Goal: Task Accomplishment & Management: Manage account settings

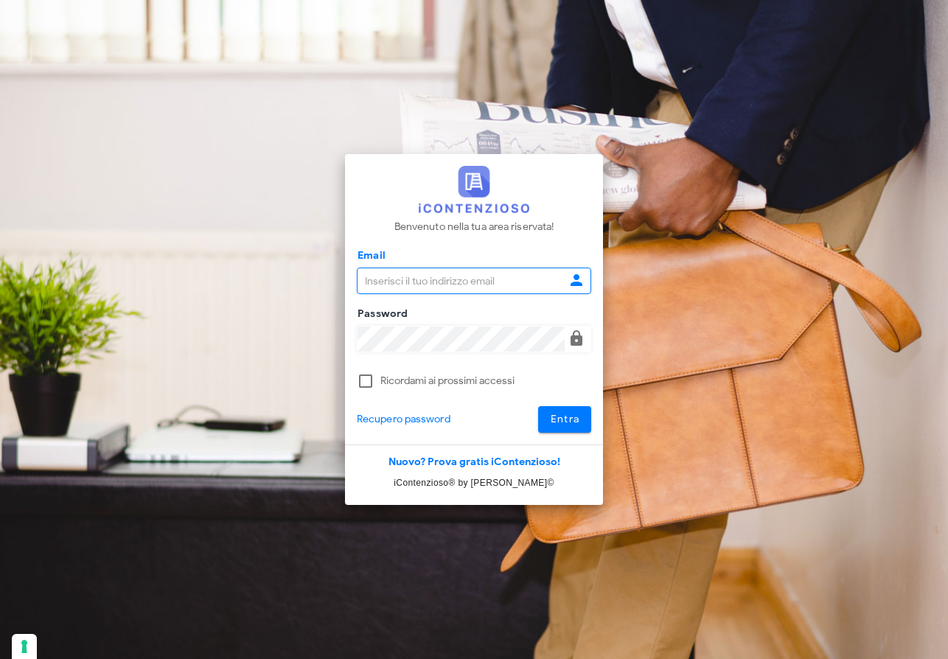
type input "raffaelesolarino@studiosolarino.it"
click at [581, 416] on button "Entra" at bounding box center [565, 419] width 54 height 27
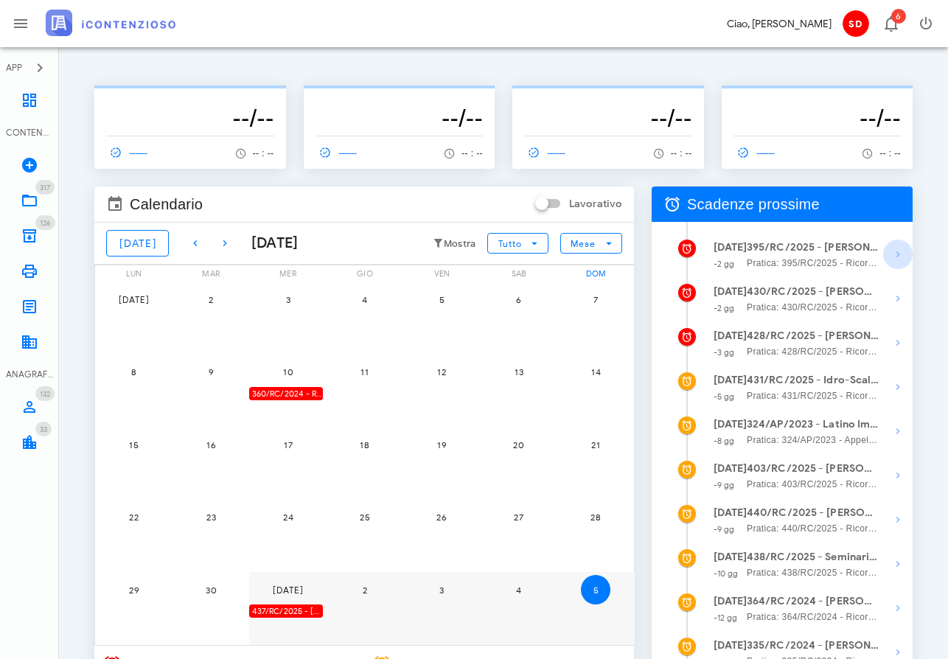
click at [897, 251] on icon "button" at bounding box center [898, 254] width 18 height 18
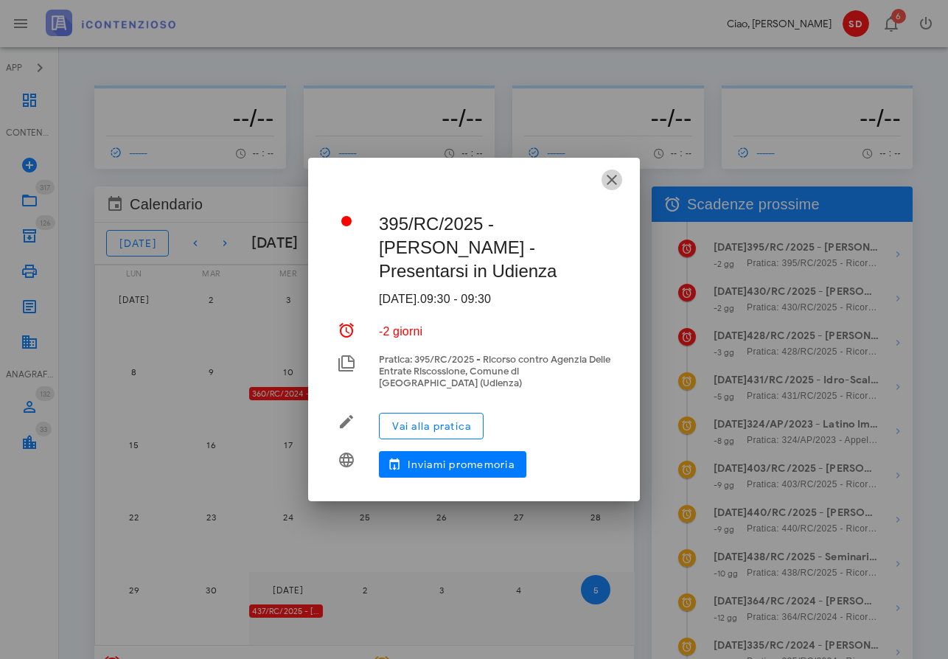
click at [611, 181] on icon "button" at bounding box center [612, 180] width 18 height 18
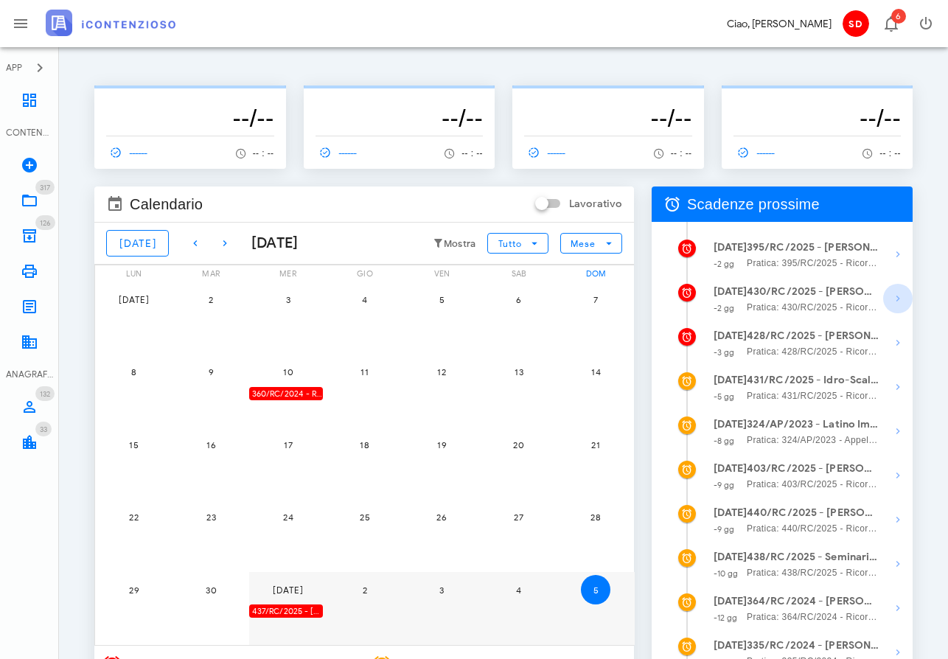
click at [896, 297] on icon "button" at bounding box center [898, 299] width 18 height 18
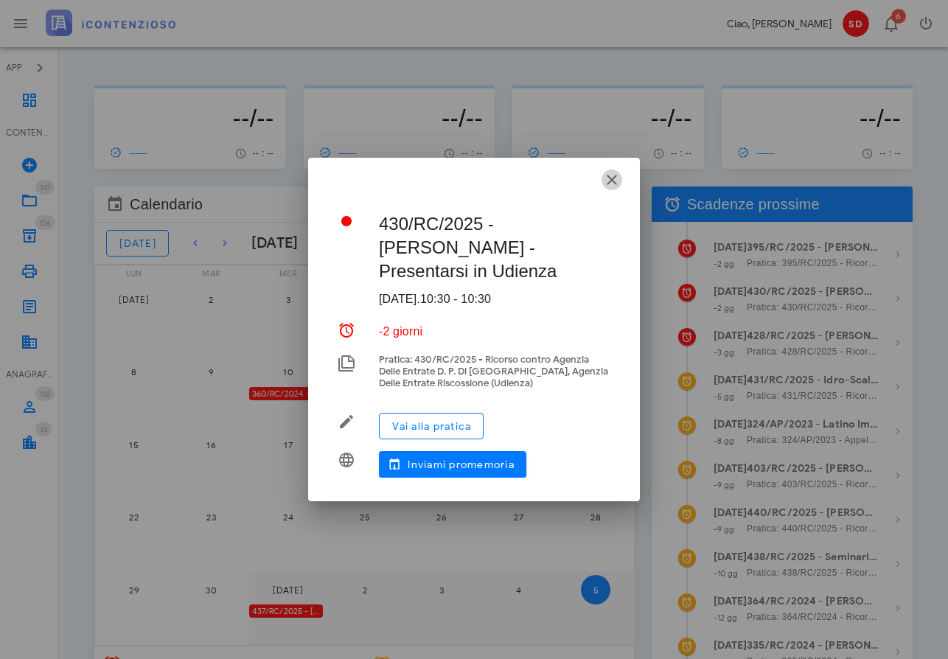
click at [615, 189] on icon "button" at bounding box center [612, 180] width 18 height 18
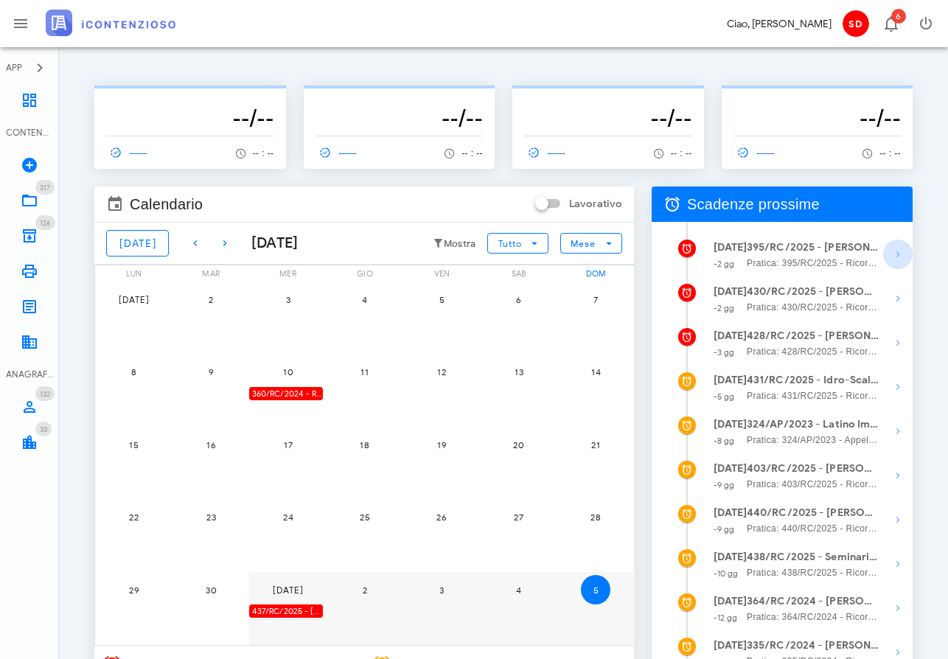
click at [892, 255] on icon "button" at bounding box center [898, 254] width 18 height 18
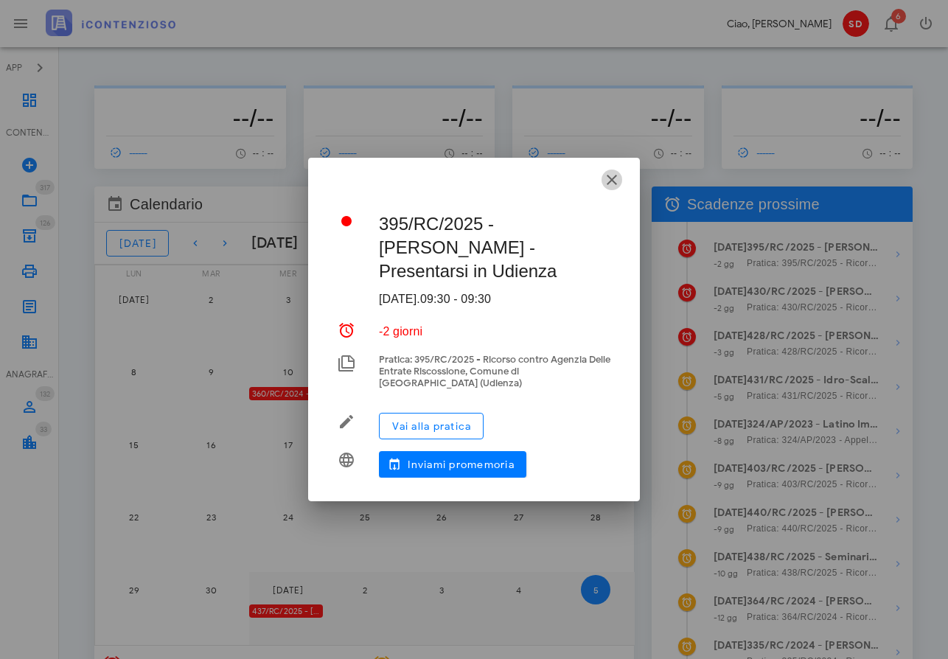
click at [615, 177] on icon "button" at bounding box center [612, 180] width 18 height 18
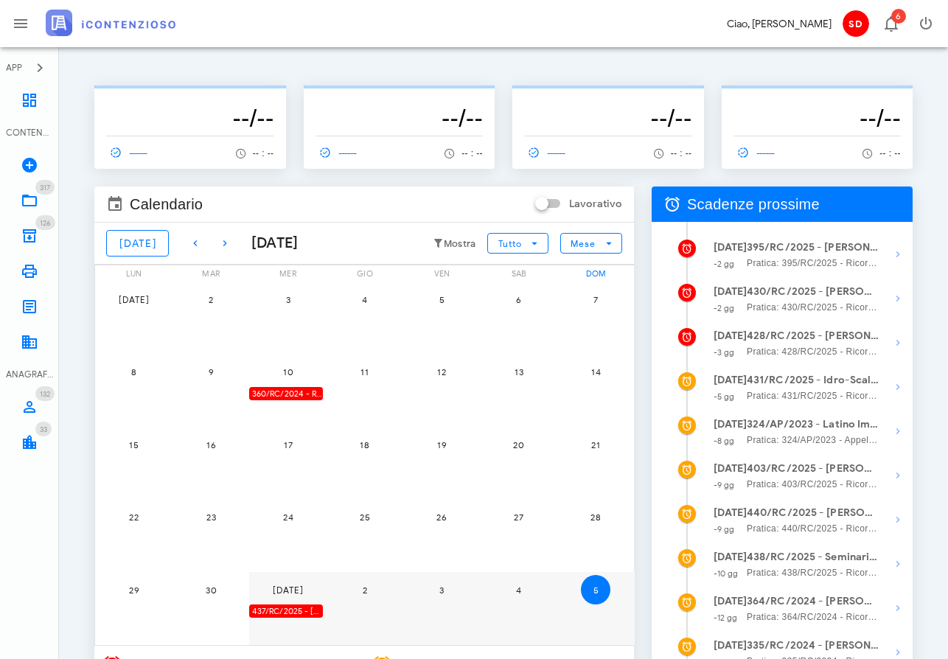
click at [785, 258] on span "Pratica: 395/RC/2025 - Ricorso contro Agenzia Delle Entrate Riscossione, Comune…" at bounding box center [812, 263] width 133 height 15
click at [898, 254] on icon "button" at bounding box center [898, 254] width 18 height 18
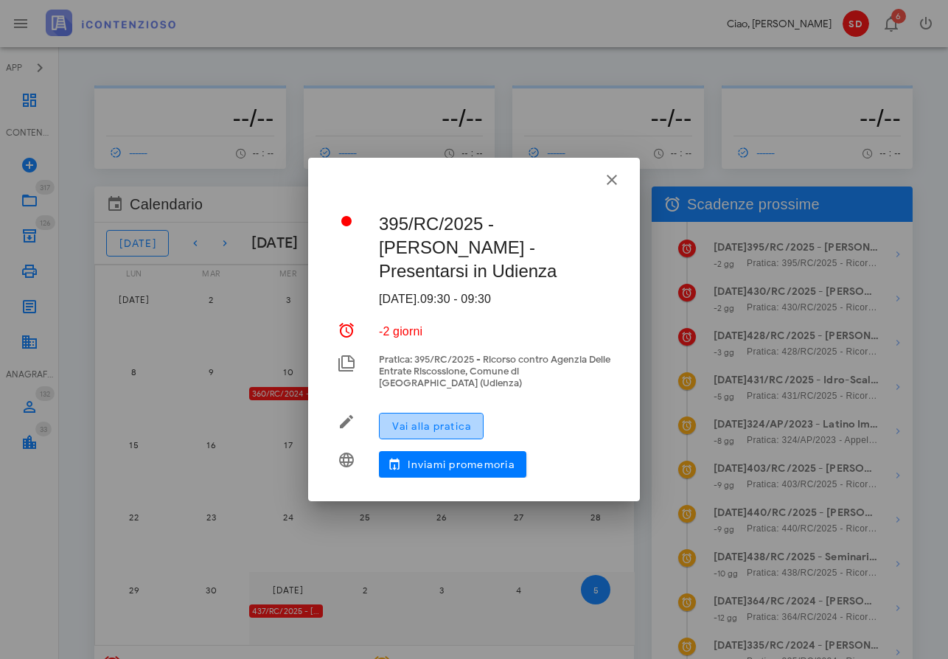
click at [438, 425] on span "Vai alla pratica" at bounding box center [431, 426] width 80 height 13
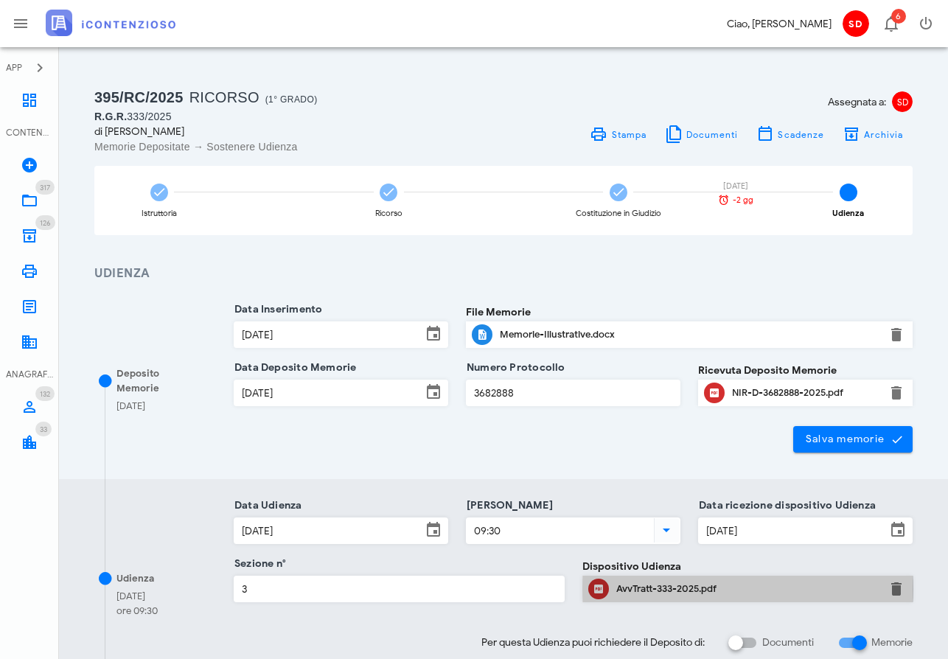
click at [653, 587] on div "AvvTratt-333-2025.pdf" at bounding box center [747, 589] width 263 height 12
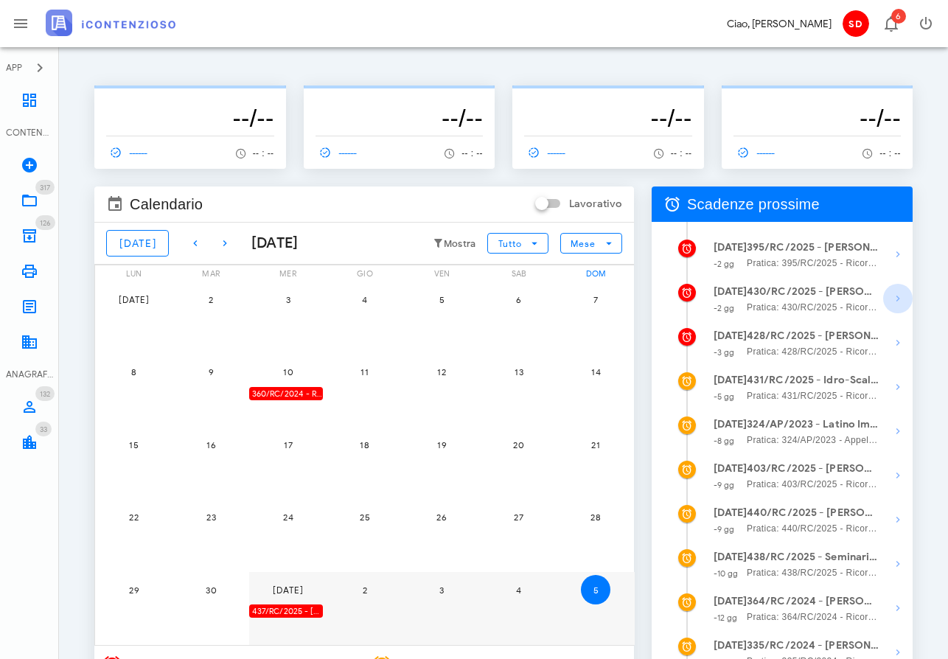
click at [900, 297] on icon "button" at bounding box center [898, 299] width 18 height 18
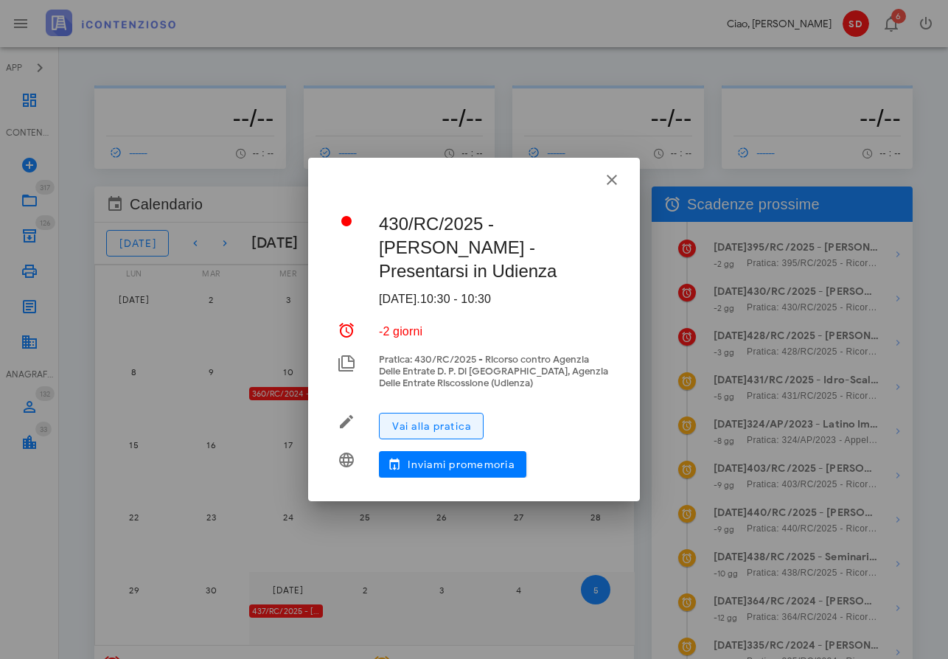
click at [451, 420] on span "Vai alla pratica" at bounding box center [431, 426] width 80 height 13
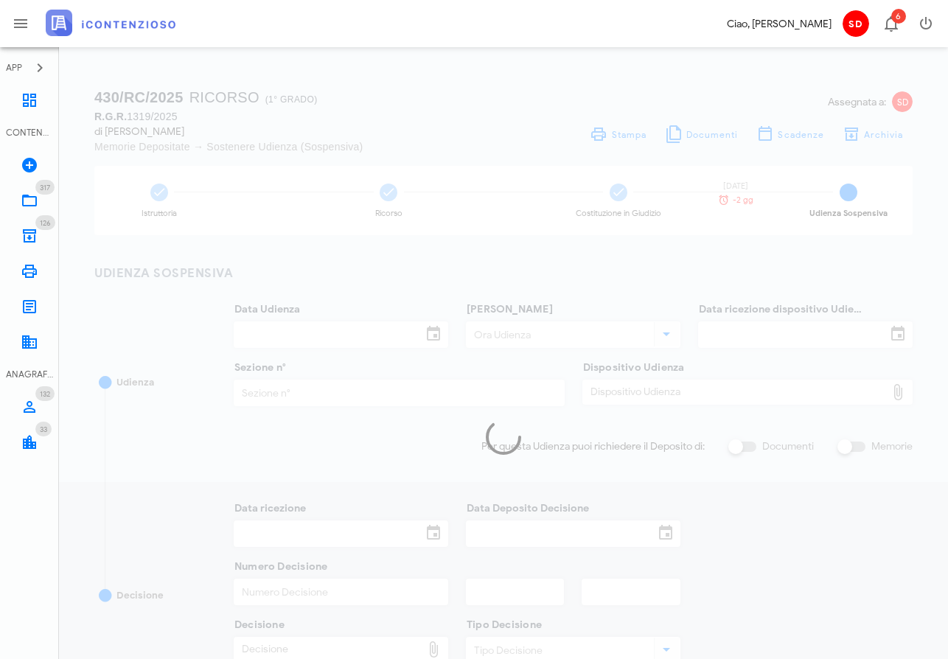
type input "07/10/2025"
type input "10:30"
type input "25/09/2025"
type input "3"
checkbox input "true"
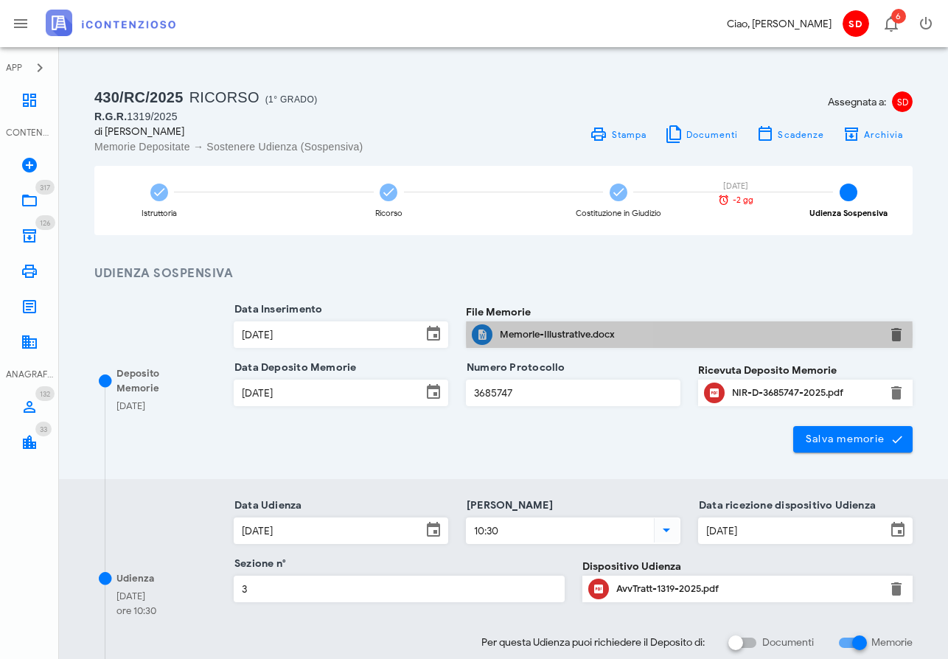
click at [540, 336] on div "Memorie-Illustrative.docx" at bounding box center [689, 335] width 379 height 12
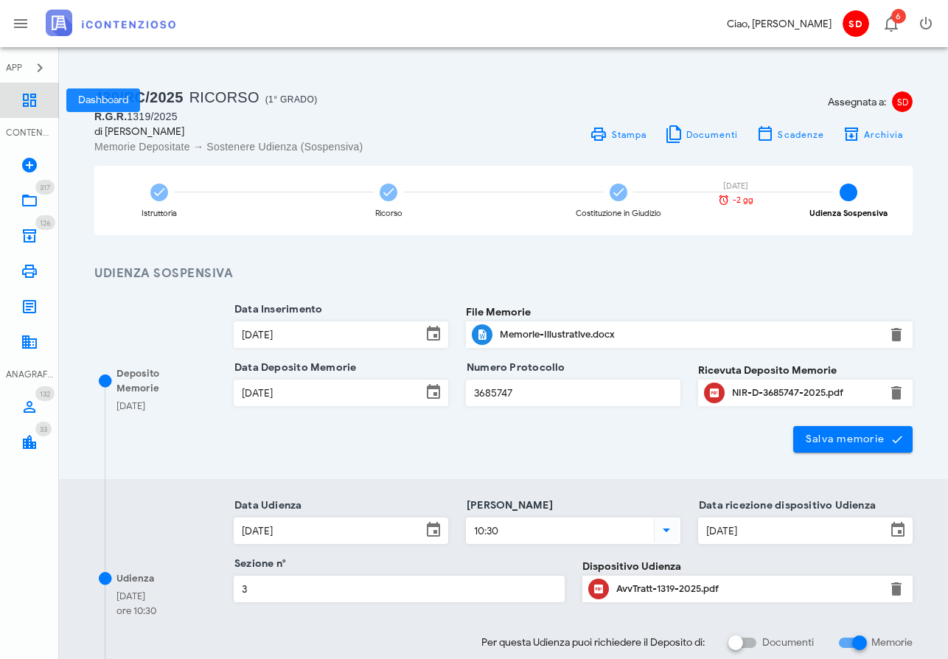
click at [26, 99] on icon at bounding box center [30, 100] width 18 height 18
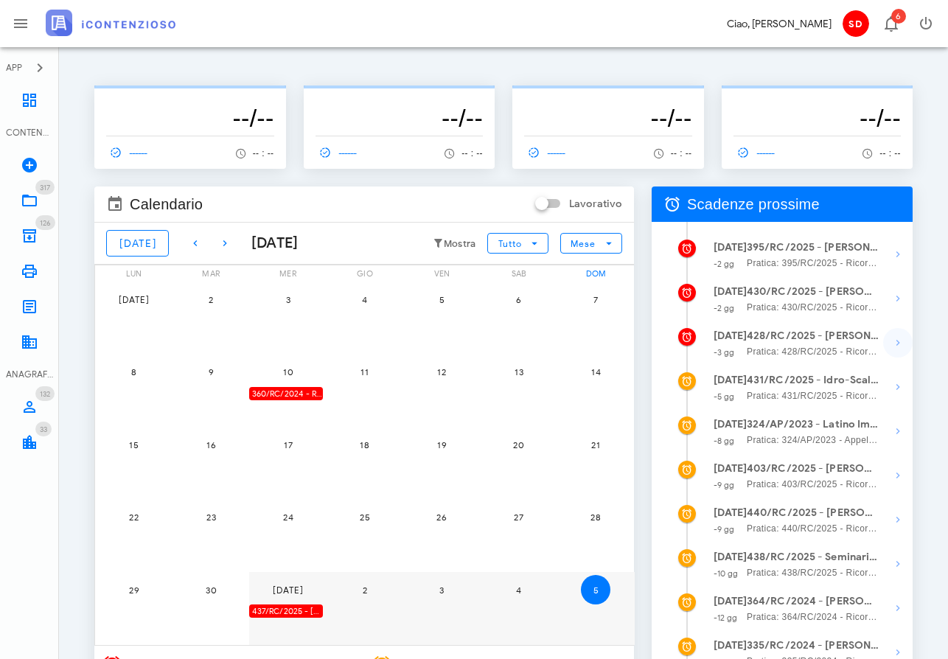
click at [899, 341] on icon "button" at bounding box center [898, 343] width 18 height 18
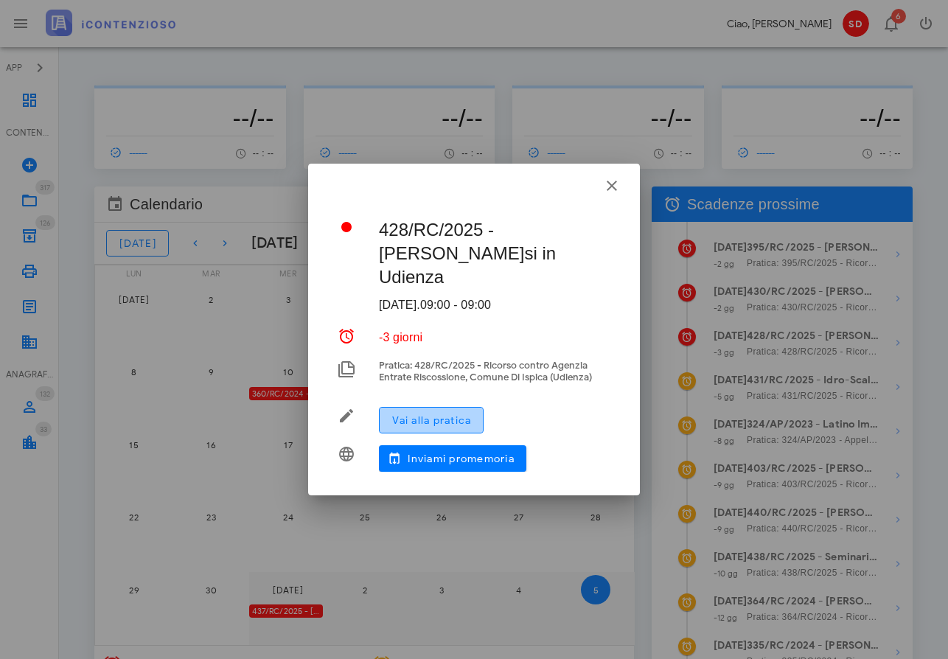
click at [415, 419] on span "Vai alla pratica" at bounding box center [431, 420] width 80 height 13
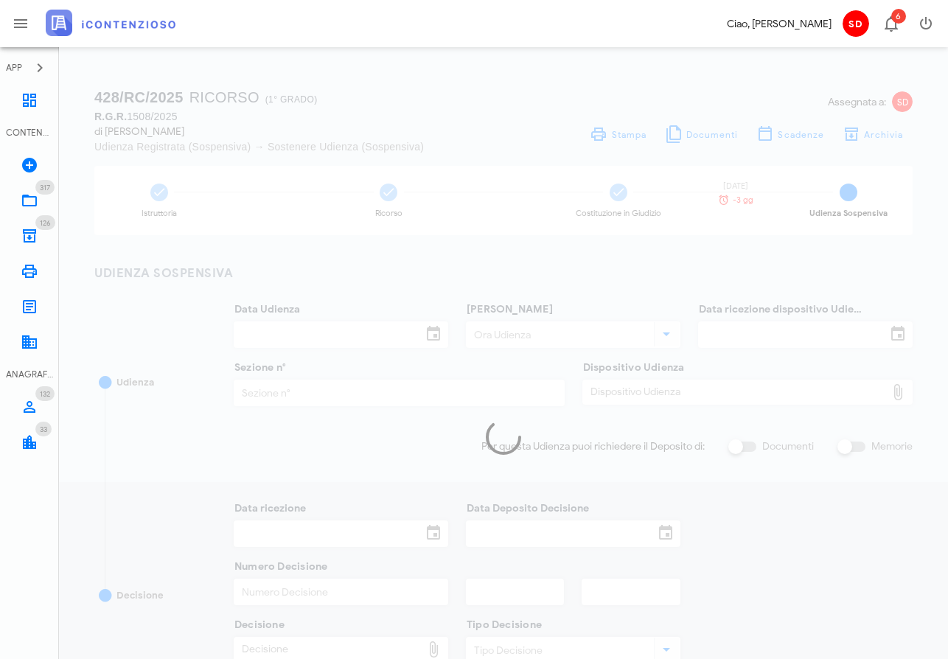
type input "[DATE]"
type input "09:00"
type input "03/09/2025"
type input "3"
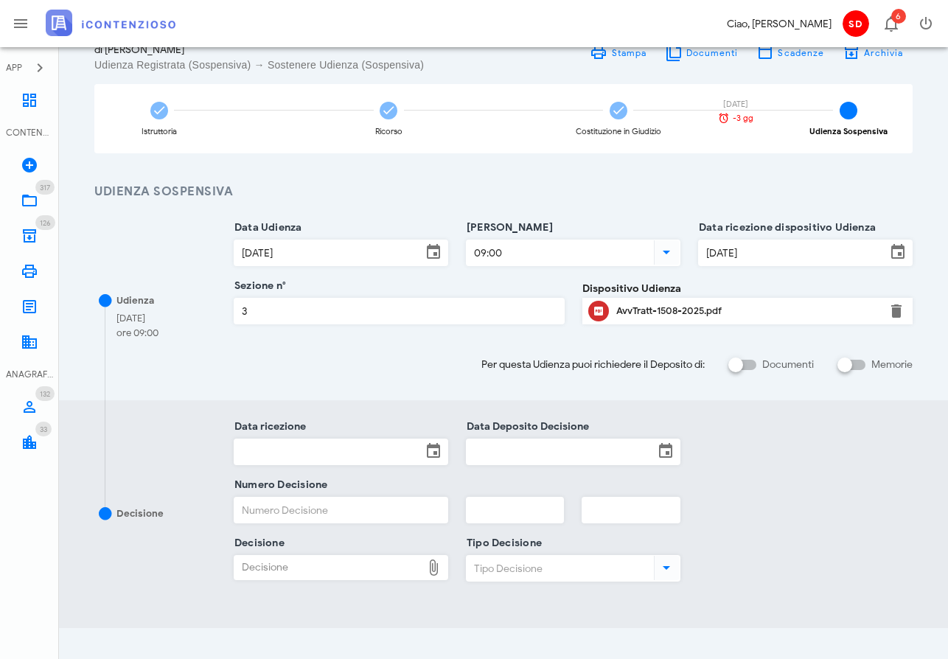
scroll to position [91, 0]
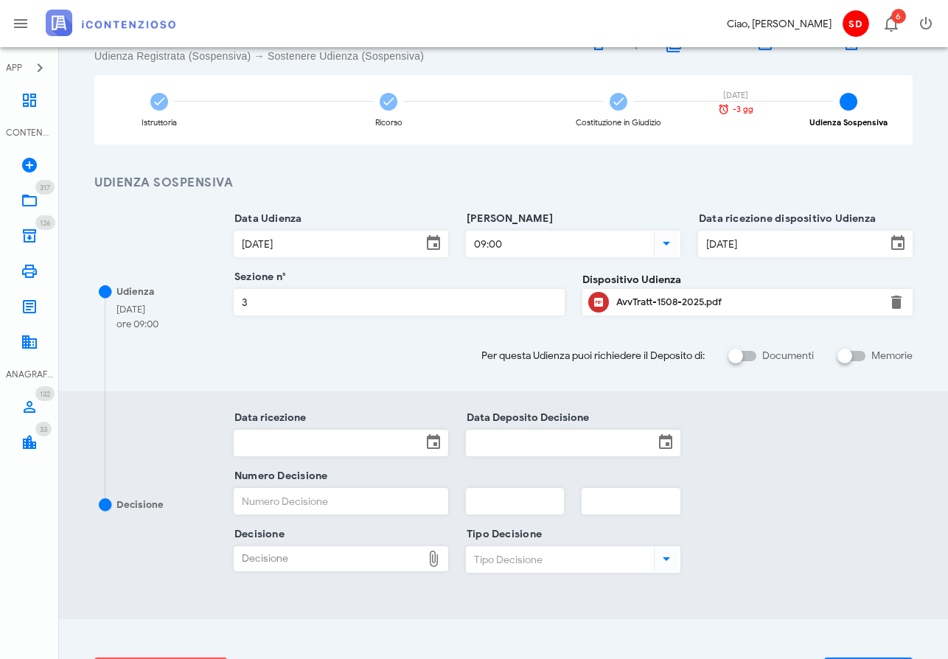
click at [633, 301] on div "AvvTratt-1508-2025.pdf" at bounding box center [747, 302] width 263 height 12
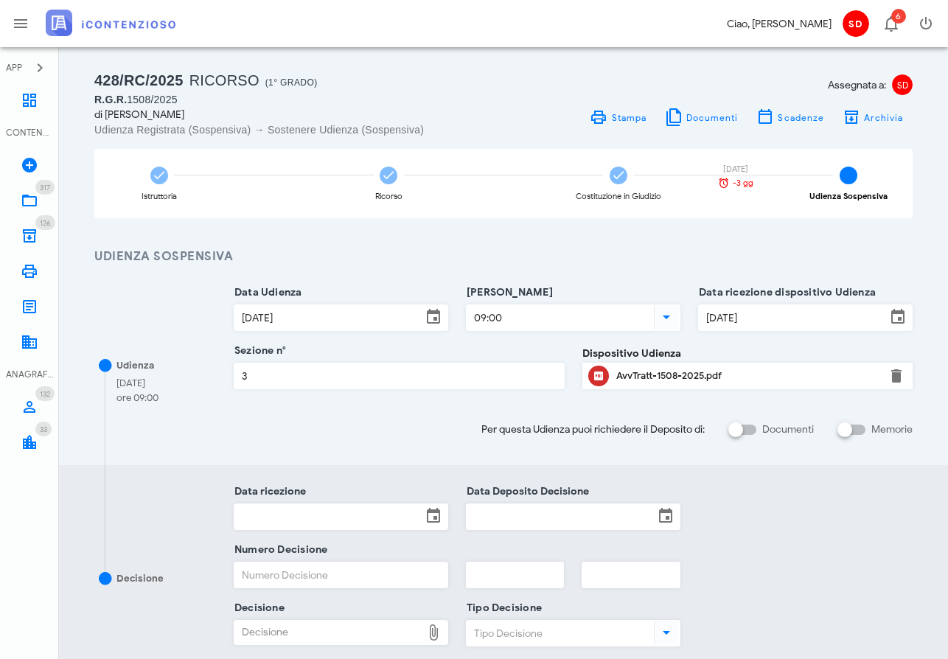
scroll to position [14, 0]
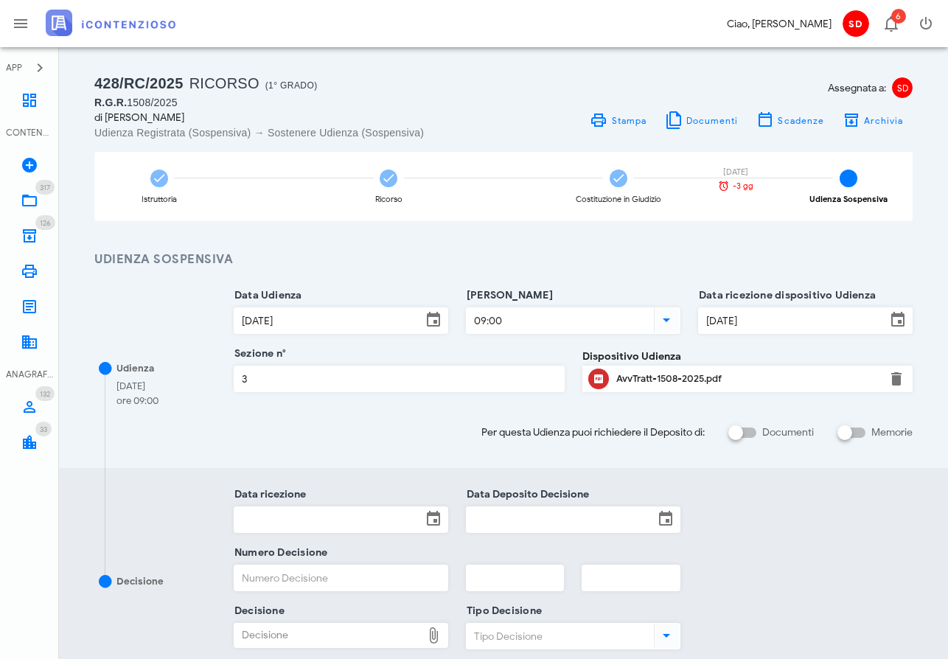
click at [649, 382] on div "AvvTratt-1508-2025.pdf" at bounding box center [747, 379] width 263 height 12
click at [22, 96] on icon at bounding box center [30, 100] width 18 height 18
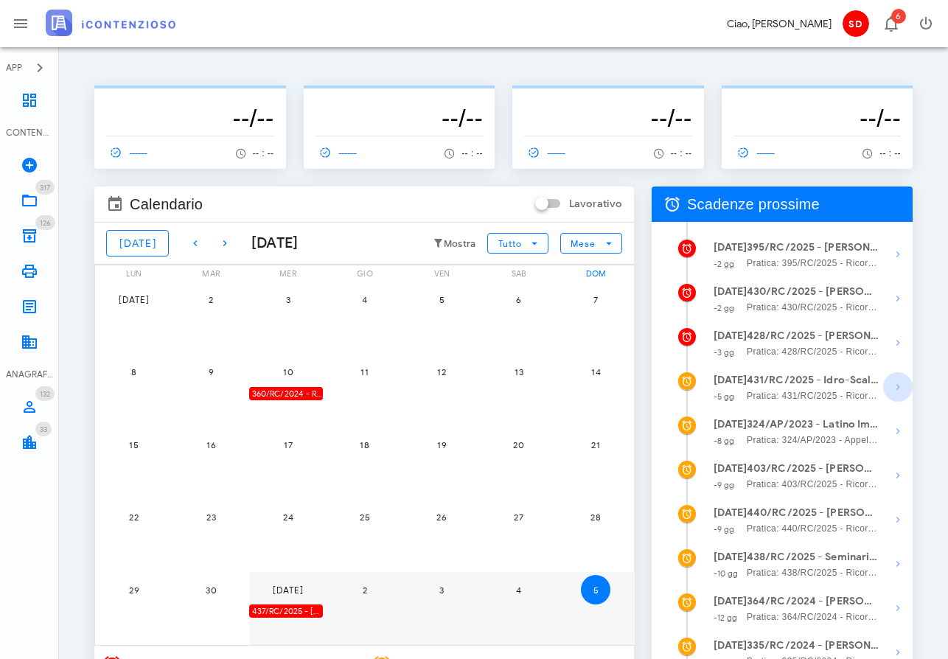
click at [894, 385] on icon "button" at bounding box center [898, 387] width 18 height 18
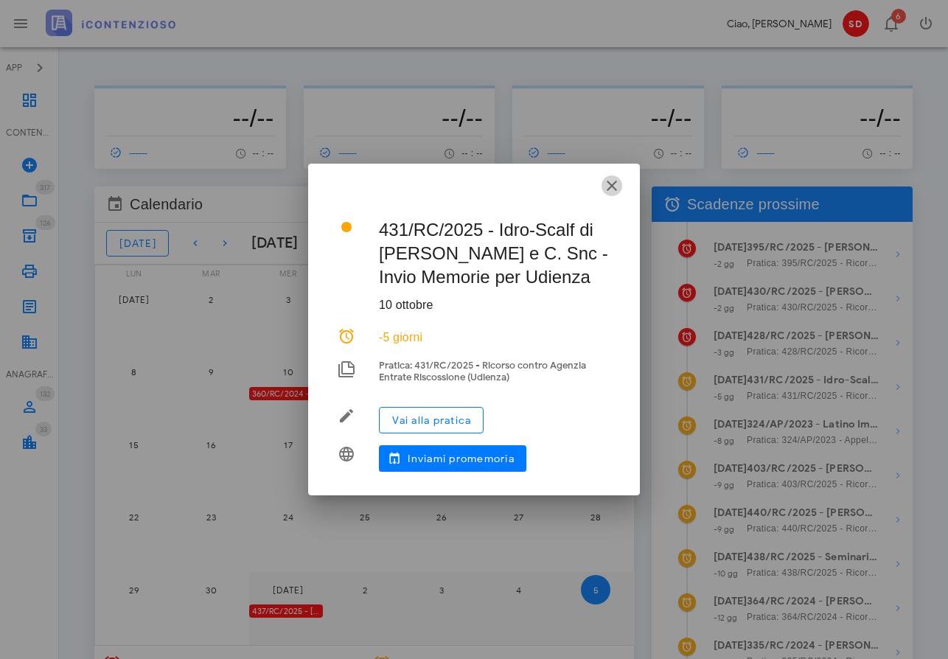
click at [607, 184] on icon "button" at bounding box center [612, 186] width 18 height 18
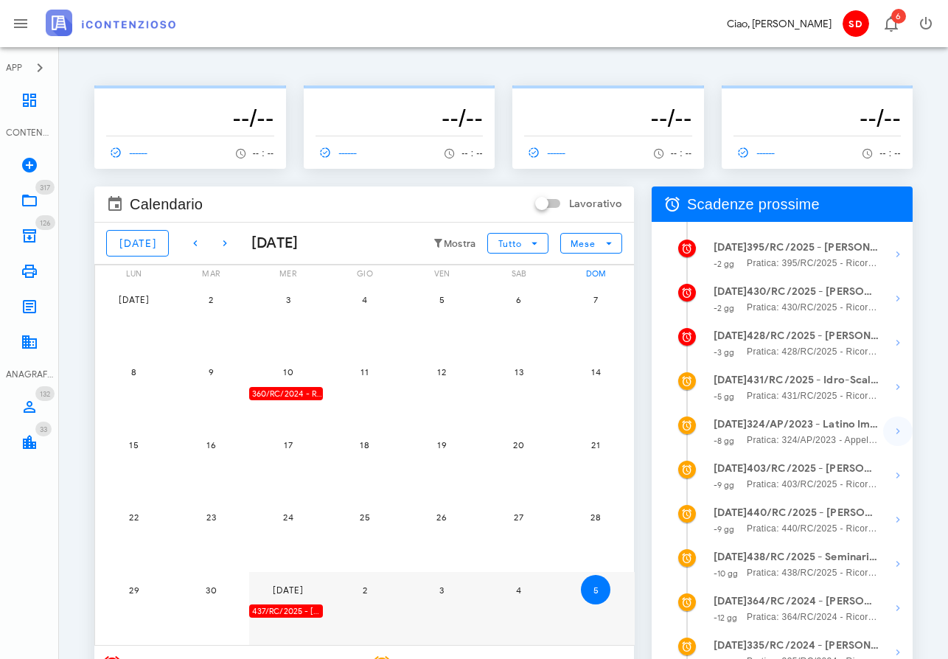
click at [899, 431] on icon "button" at bounding box center [898, 431] width 18 height 18
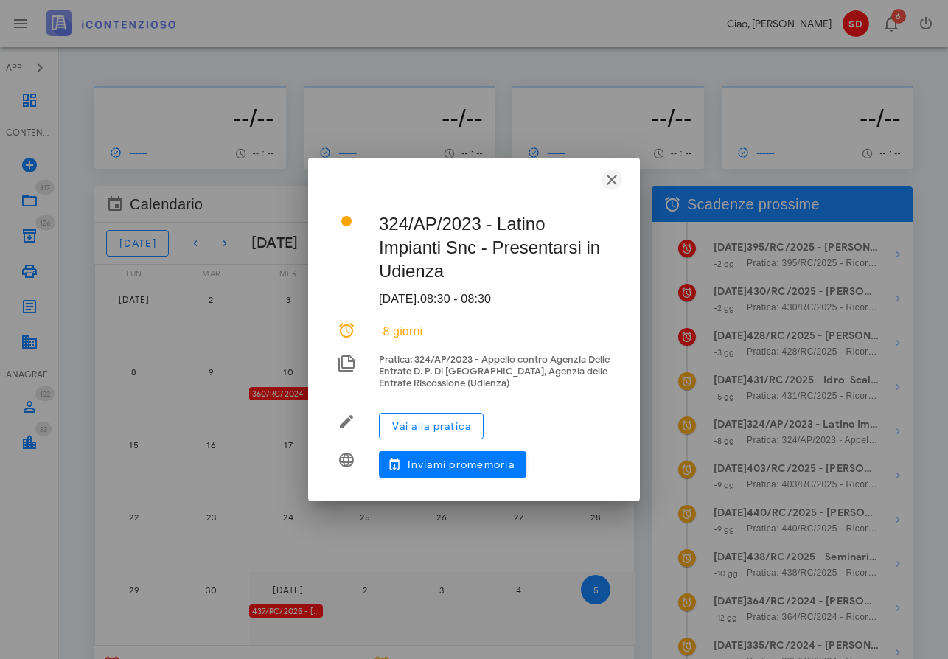
click at [605, 180] on icon "button" at bounding box center [612, 180] width 18 height 18
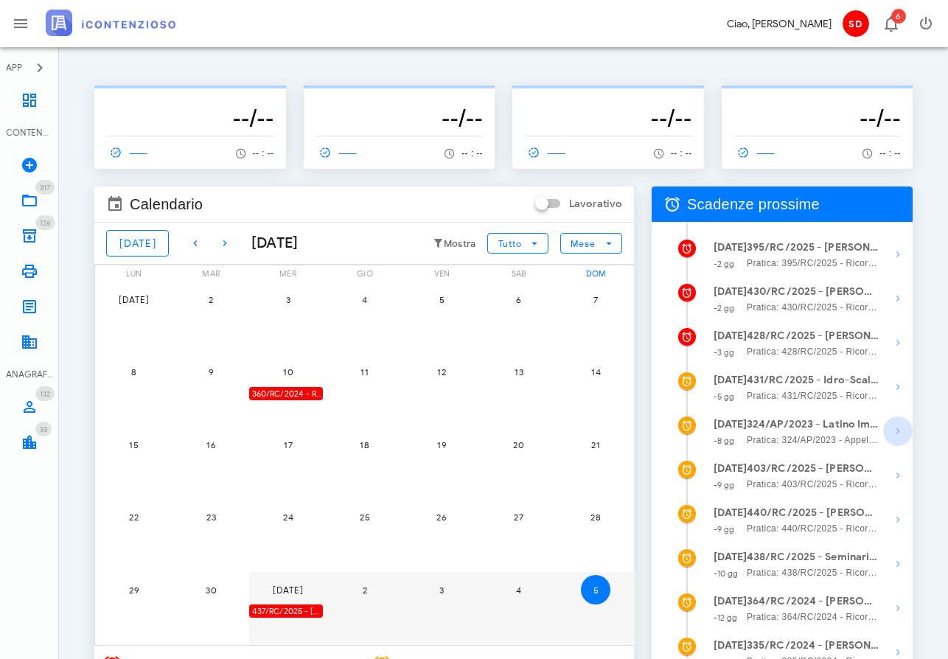
click at [899, 433] on icon "button" at bounding box center [898, 431] width 18 height 18
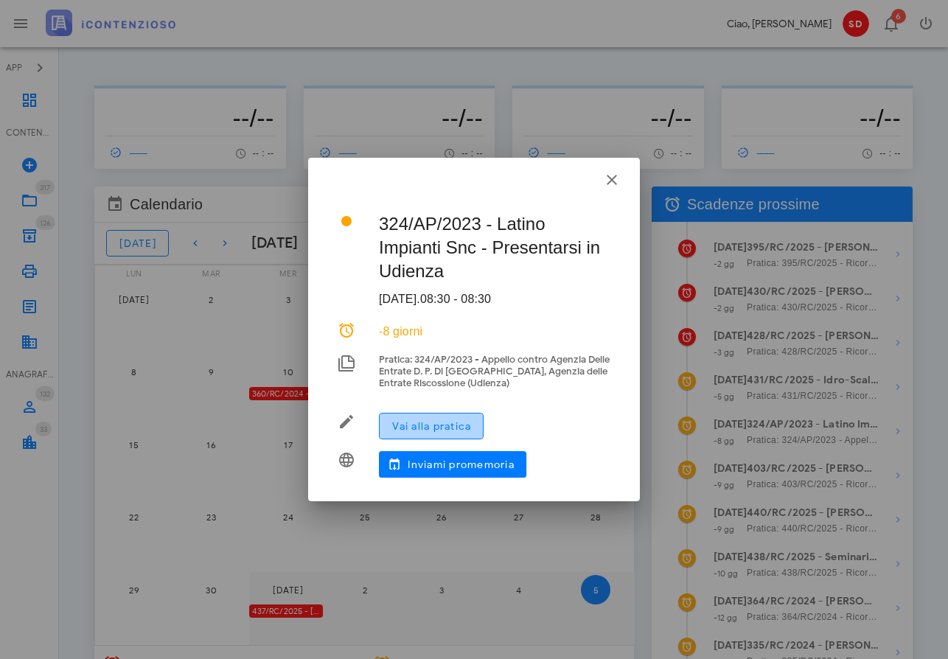
click at [445, 421] on span "Vai alla pratica" at bounding box center [431, 426] width 80 height 13
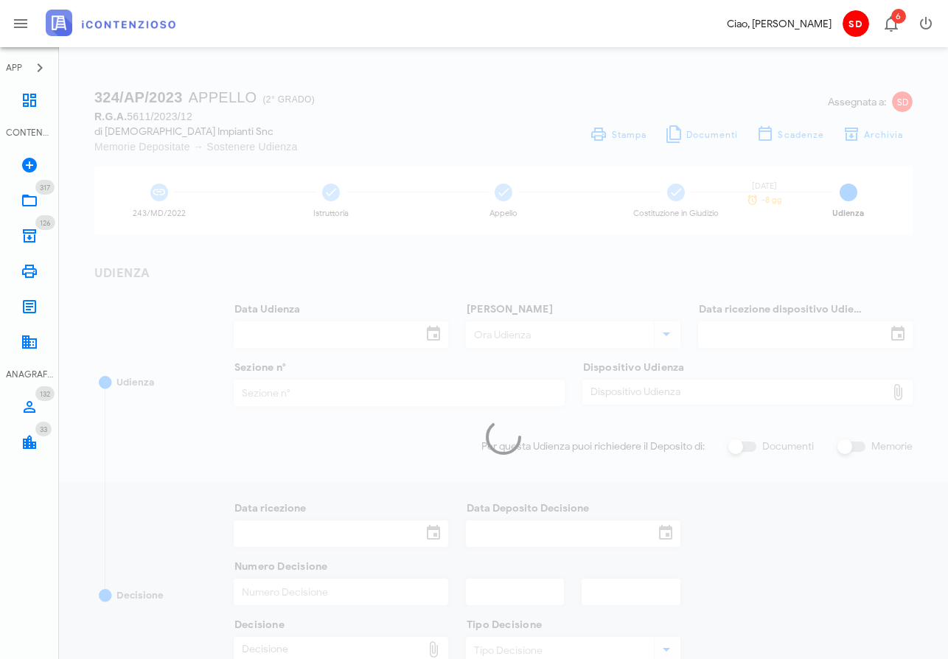
type input "[DATE]"
type input "08:30"
type input "[DATE]"
type input "12"
checkbox input "true"
